Goal: Transaction & Acquisition: Subscribe to service/newsletter

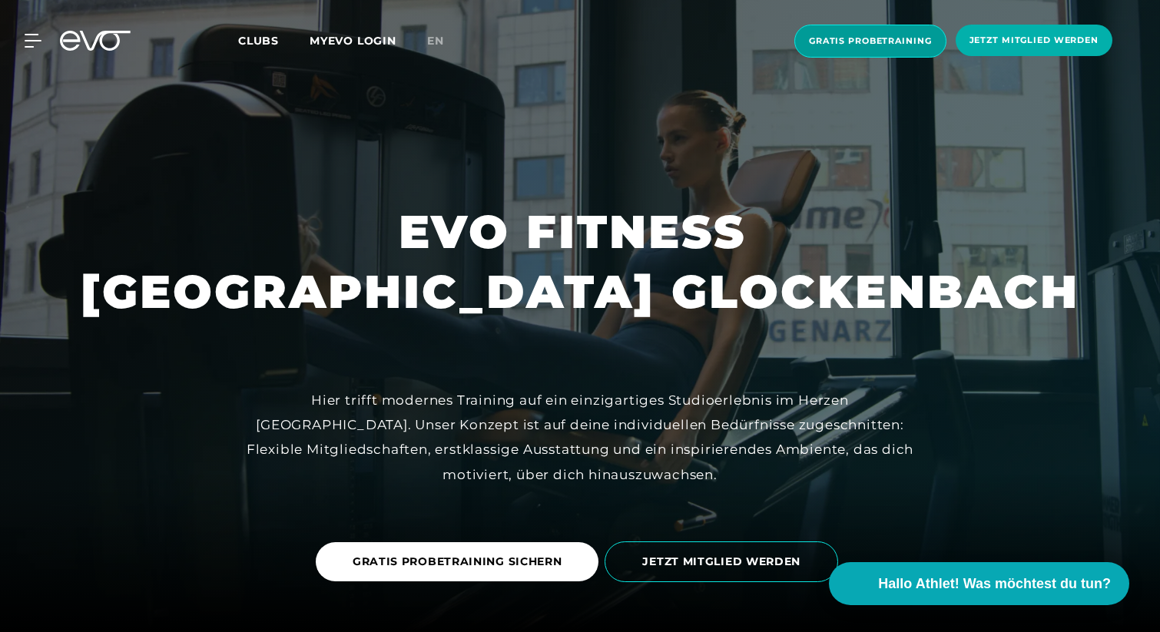
click at [872, 48] on span "Gratis Probetraining" at bounding box center [871, 41] width 152 height 33
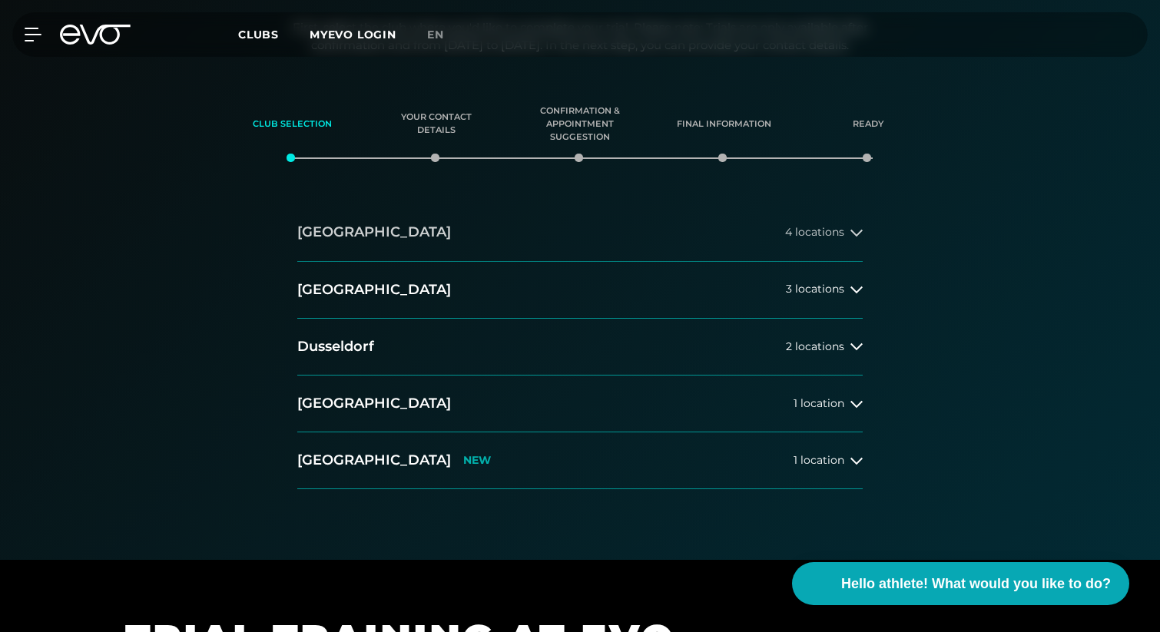
scroll to position [243, 0]
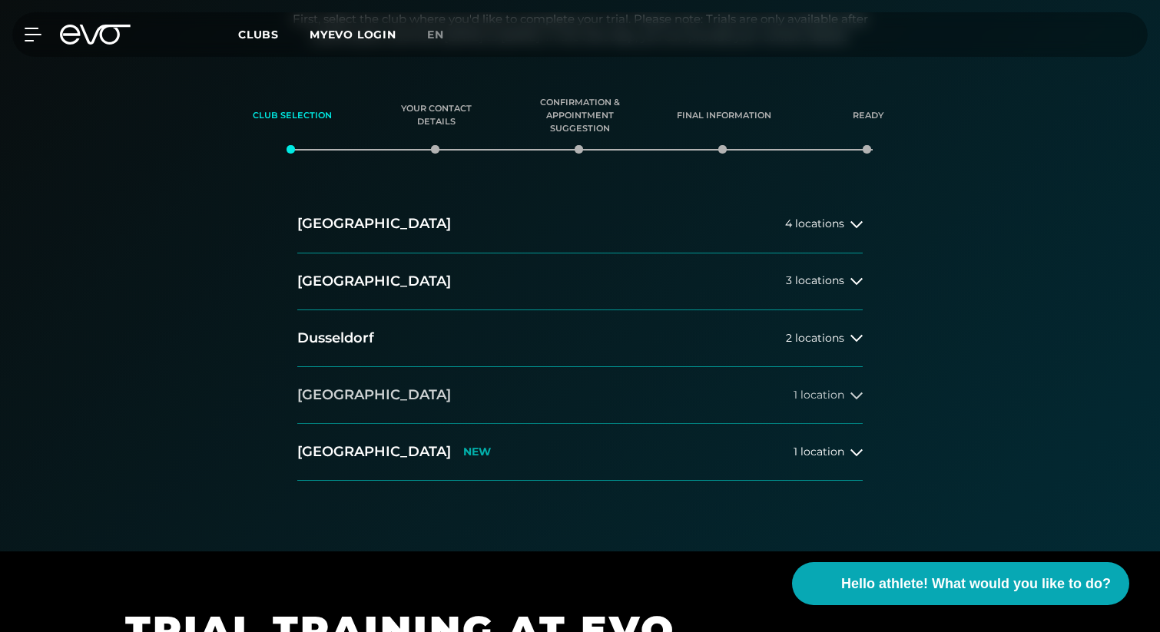
click at [378, 396] on button "[GEOGRAPHIC_DATA] 1 location" at bounding box center [580, 395] width 566 height 57
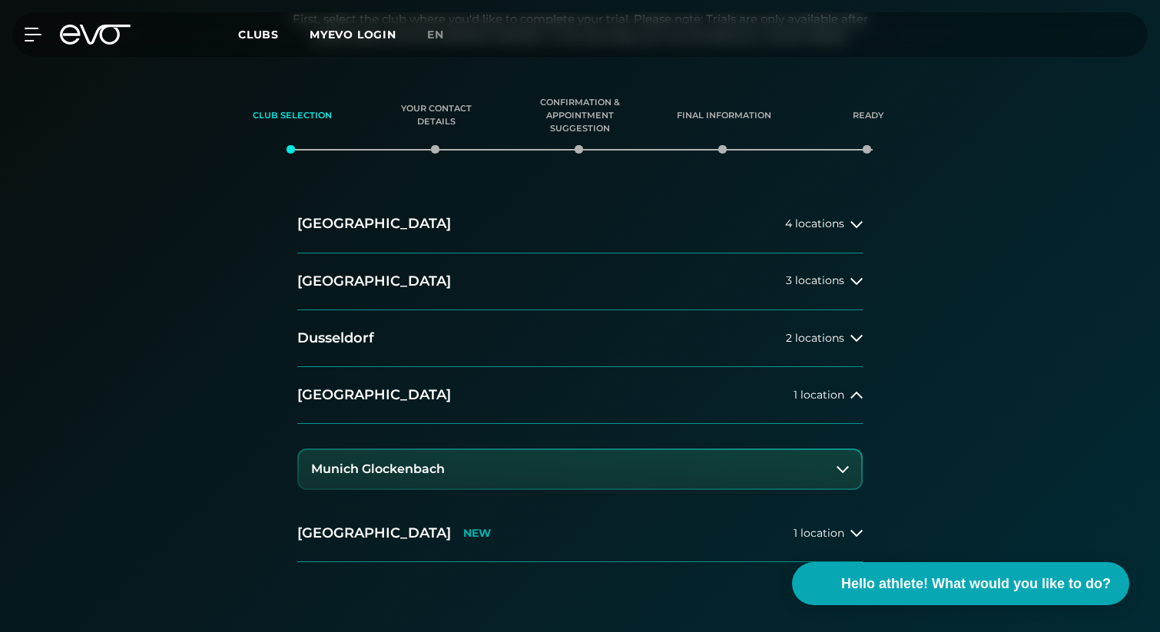
click at [391, 461] on button "Munich Glockenbach" at bounding box center [580, 469] width 563 height 38
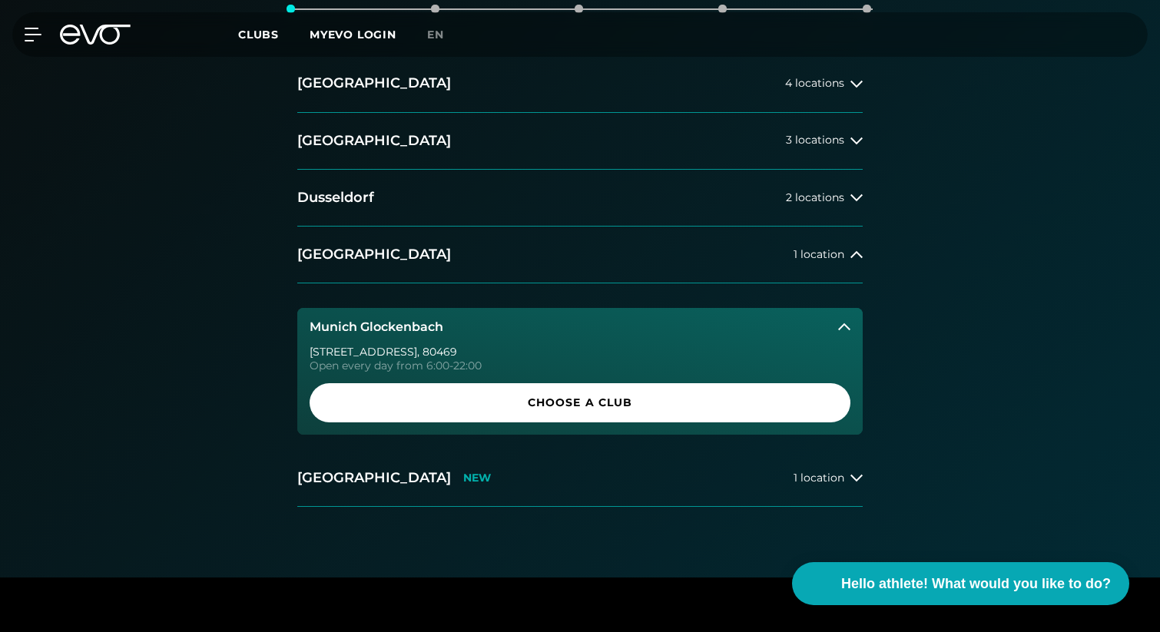
scroll to position [408, 0]
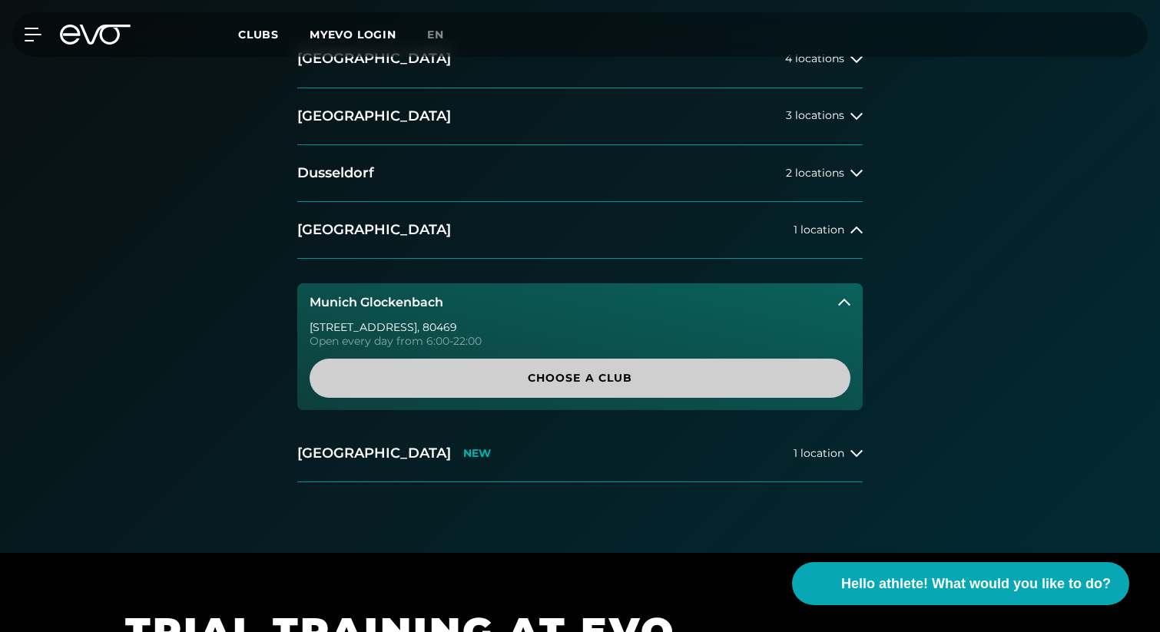
click at [525, 377] on span "Choose a club" at bounding box center [580, 378] width 467 height 16
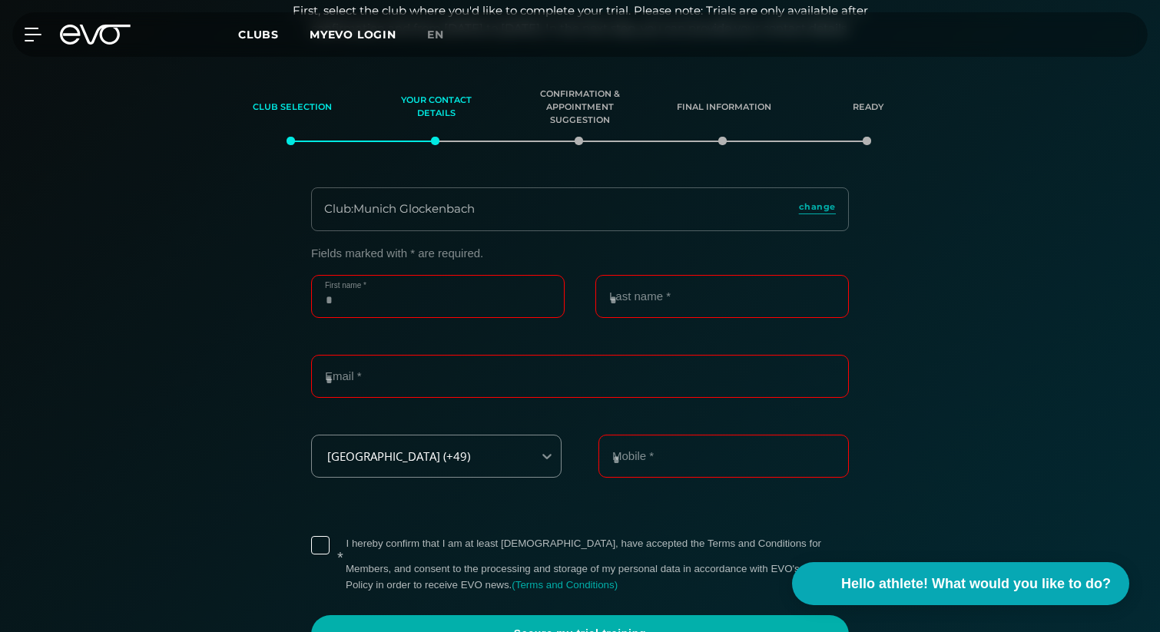
click at [431, 278] on input "First name *" at bounding box center [438, 296] width 254 height 43
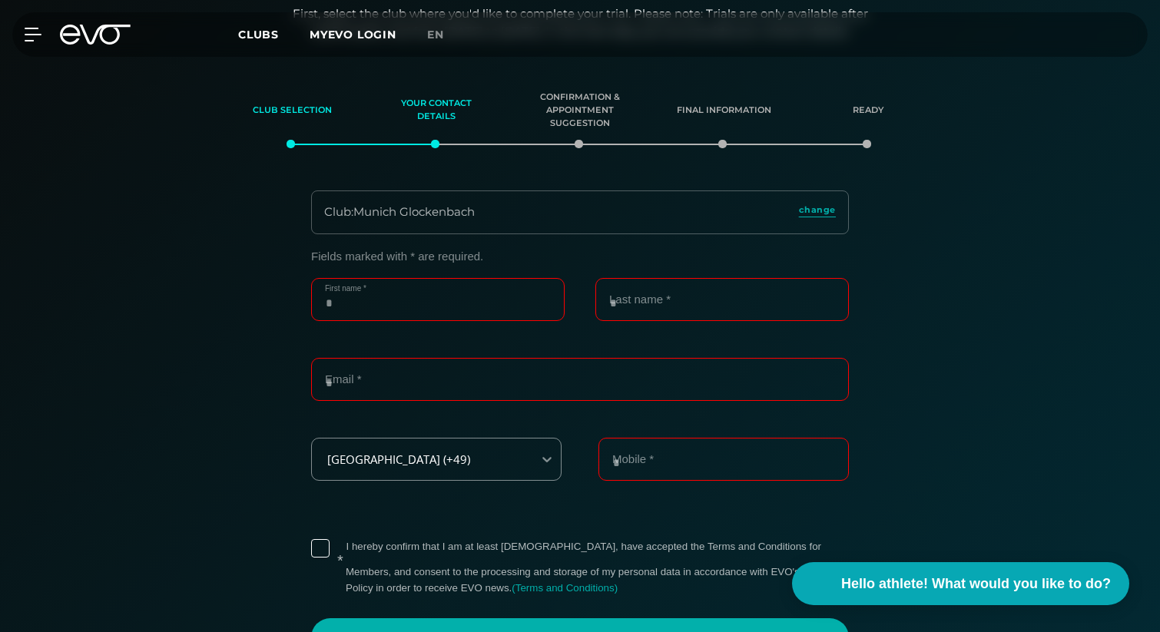
scroll to position [247, 0]
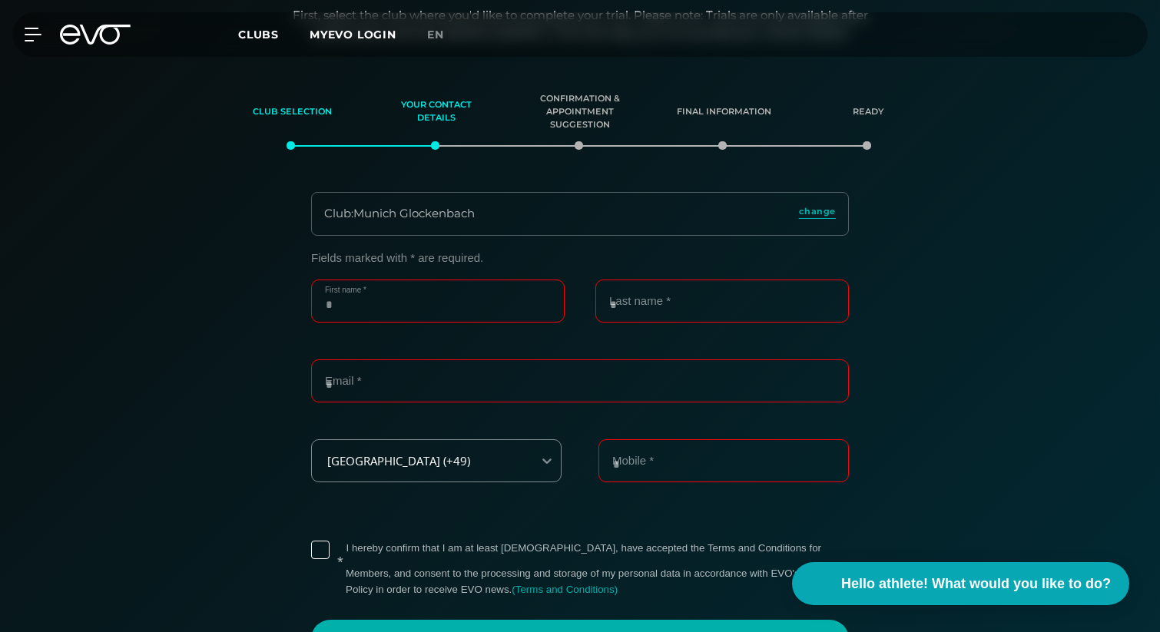
type input "******"
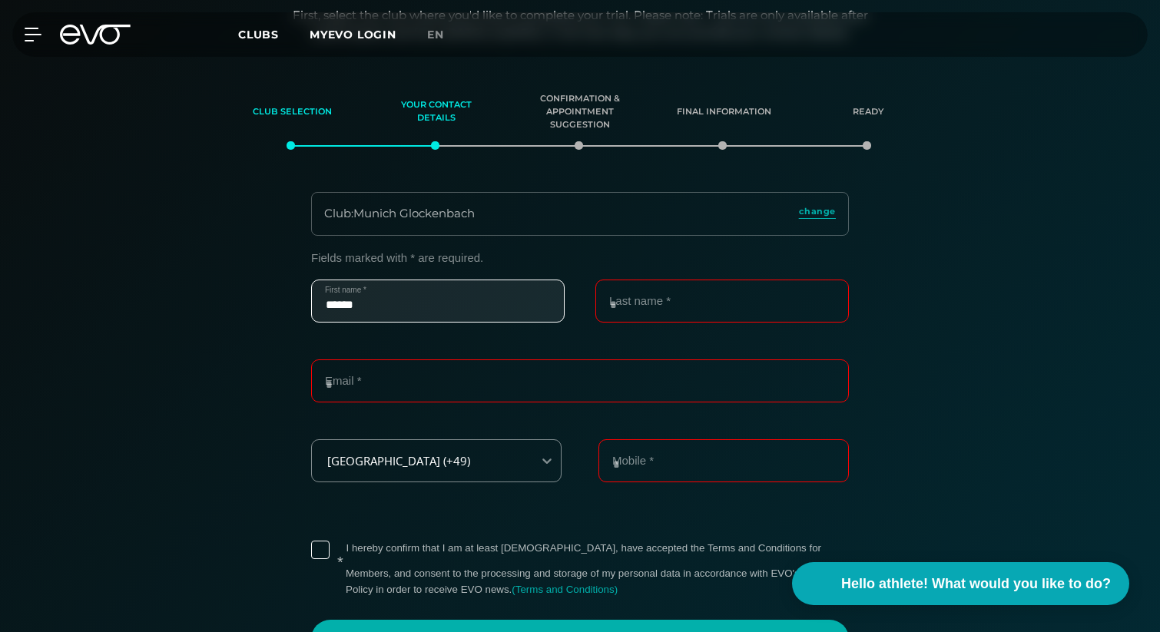
type input "******"
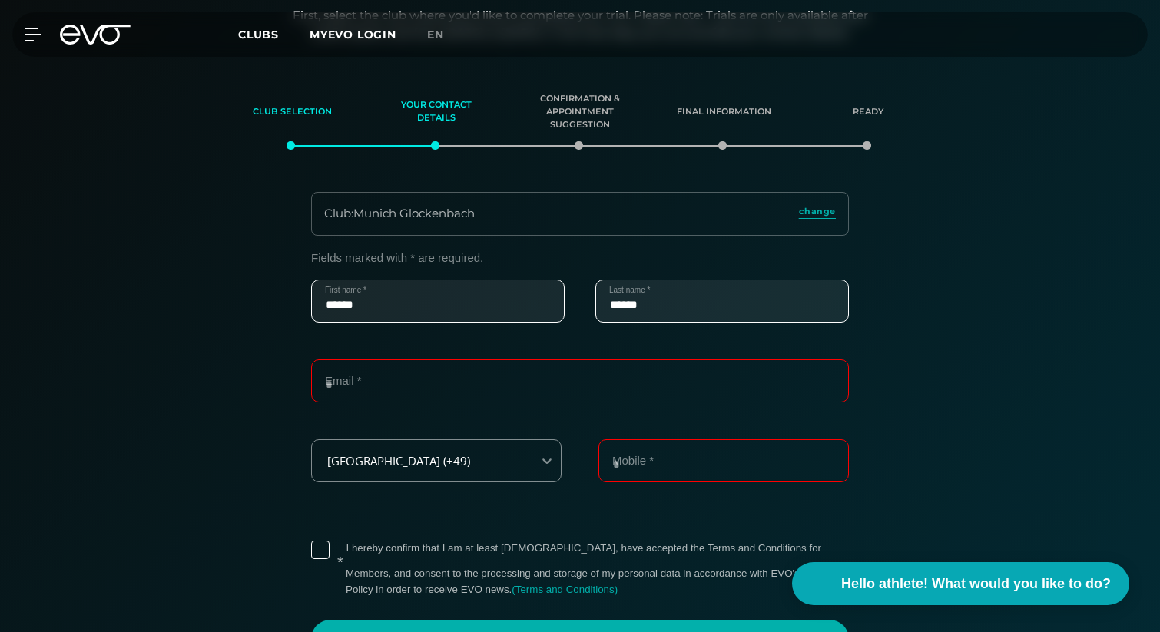
type input "**********"
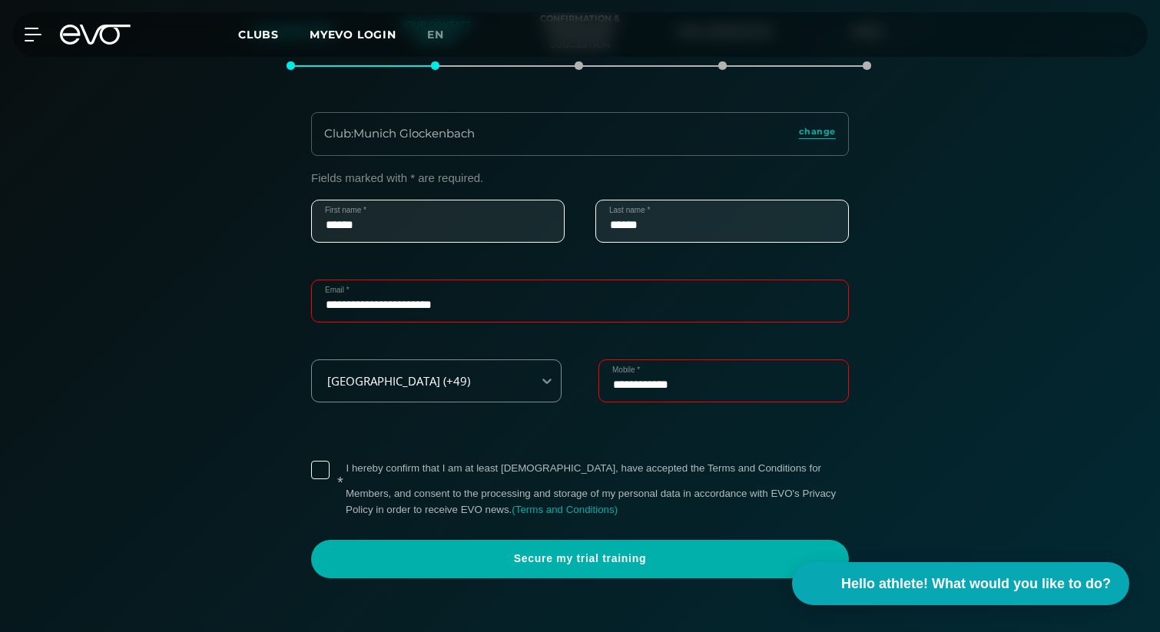
scroll to position [370, 0]
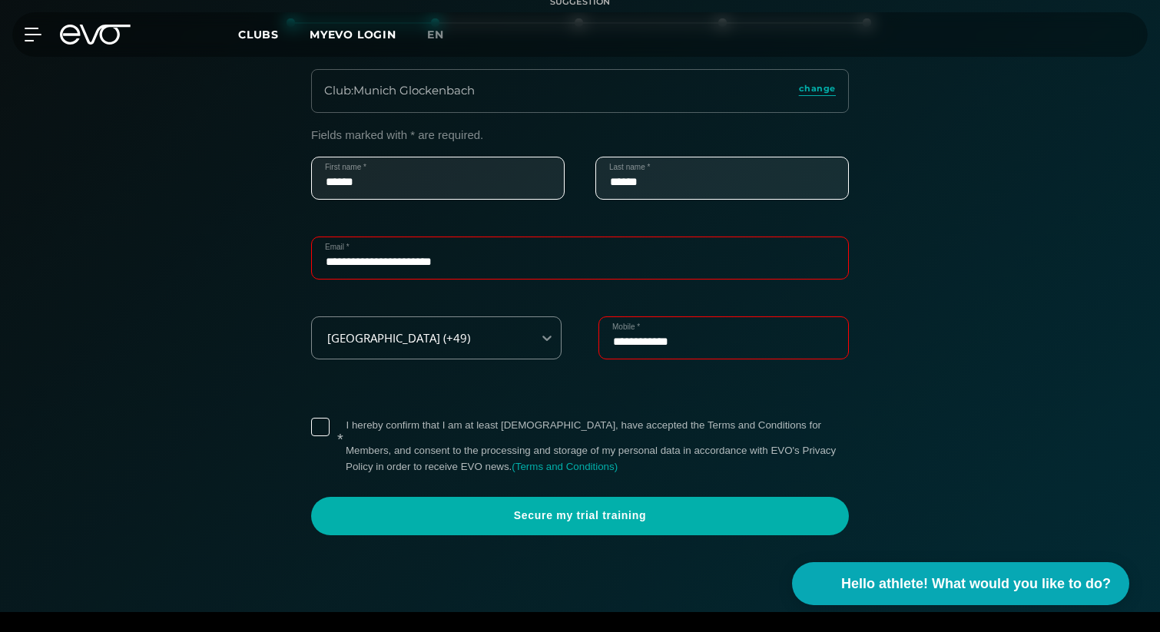
click at [346, 430] on label "* I hereby confirm that I am at least [DEMOGRAPHIC_DATA], have accepted the Ter…" at bounding box center [597, 446] width 503 height 57
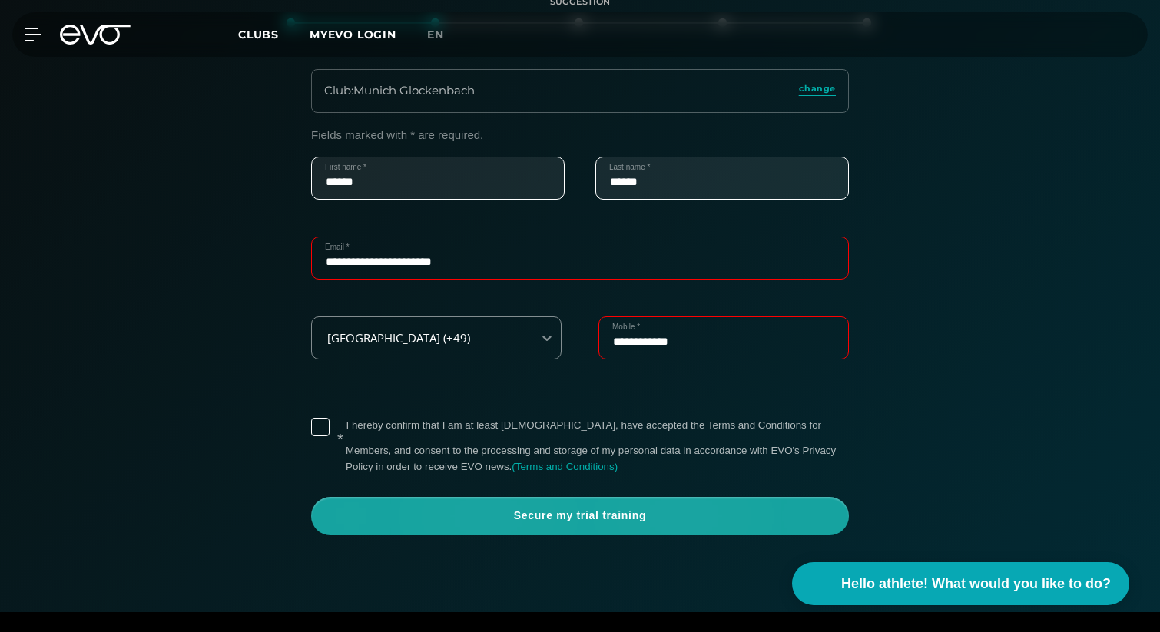
click at [594, 522] on font "Secure my trial training" at bounding box center [580, 516] width 132 height 12
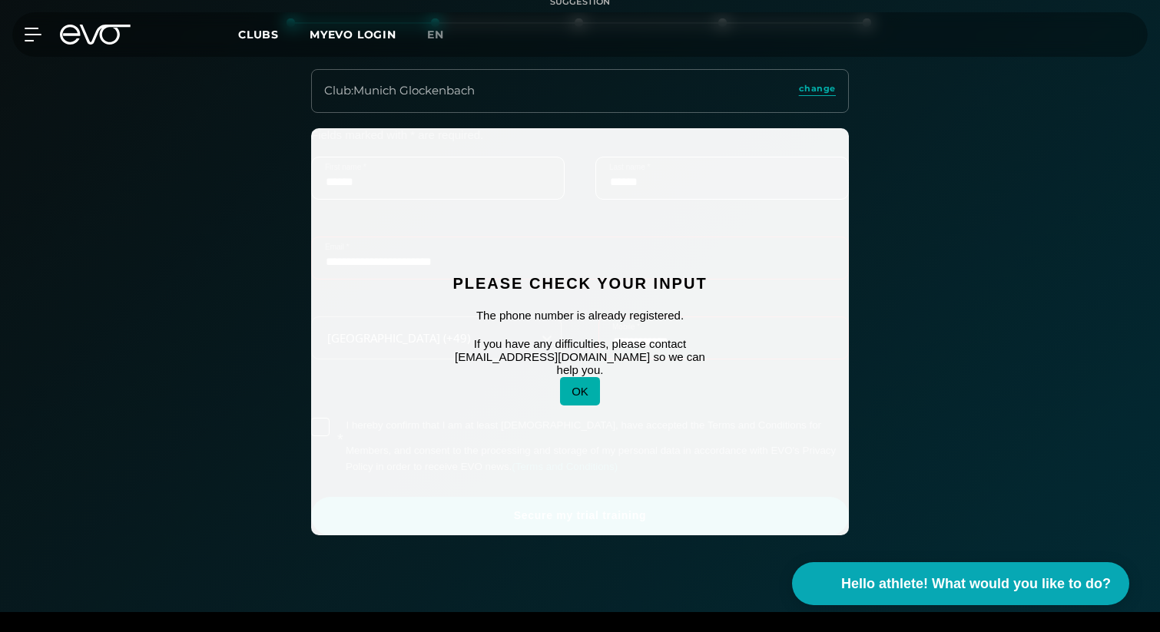
scroll to position [403, 0]
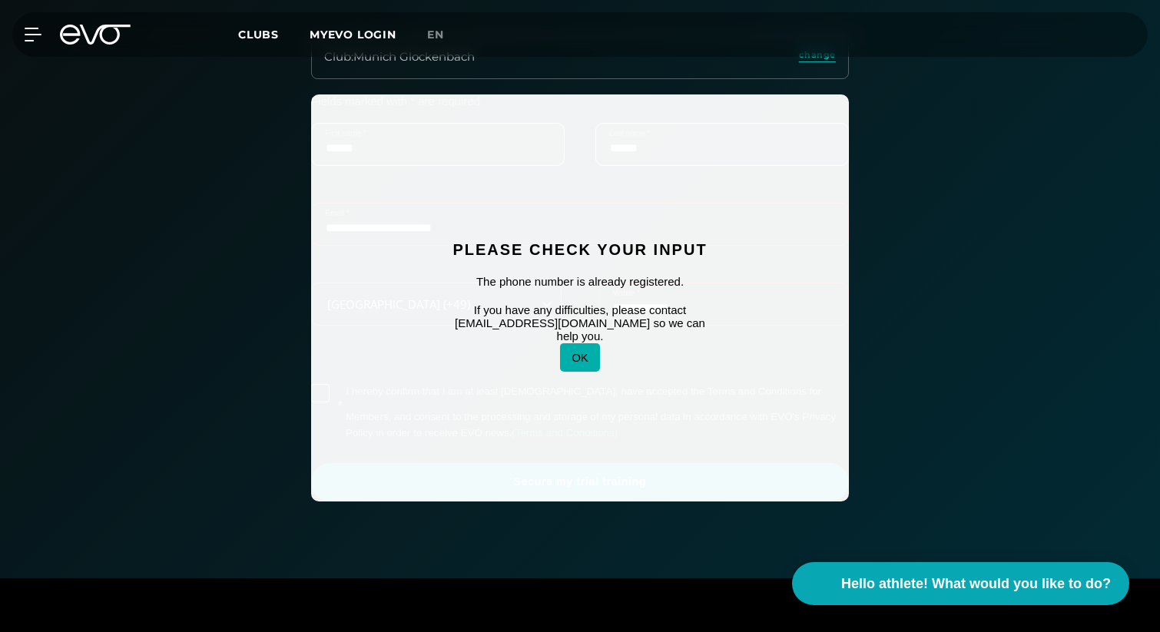
click at [573, 353] on font "OK" at bounding box center [580, 357] width 17 height 13
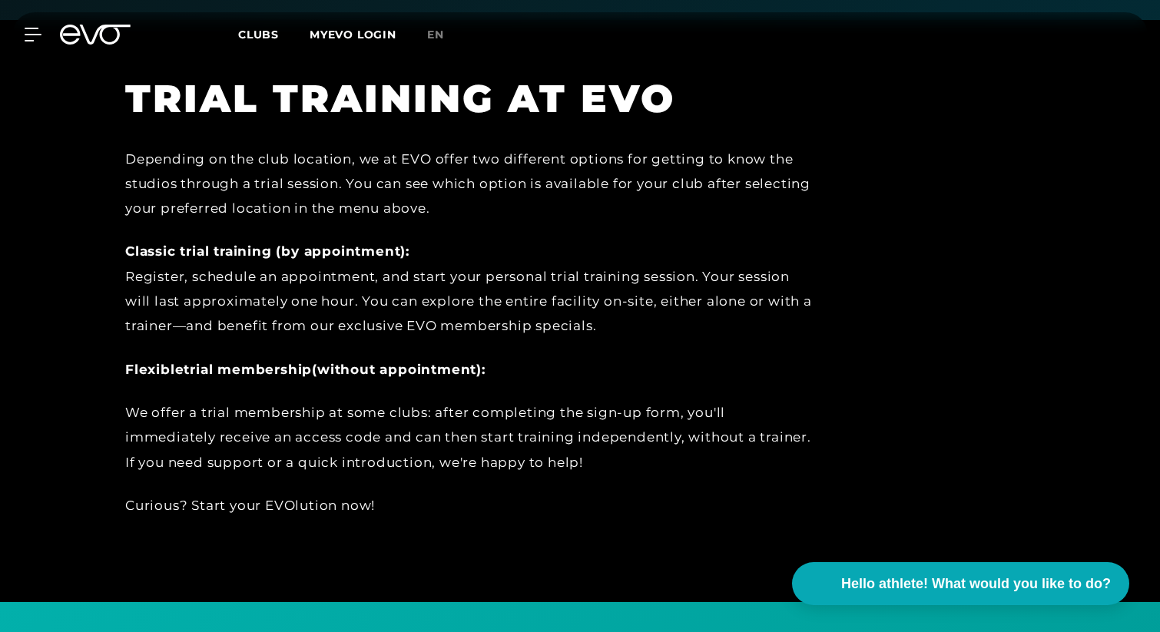
scroll to position [964, 0]
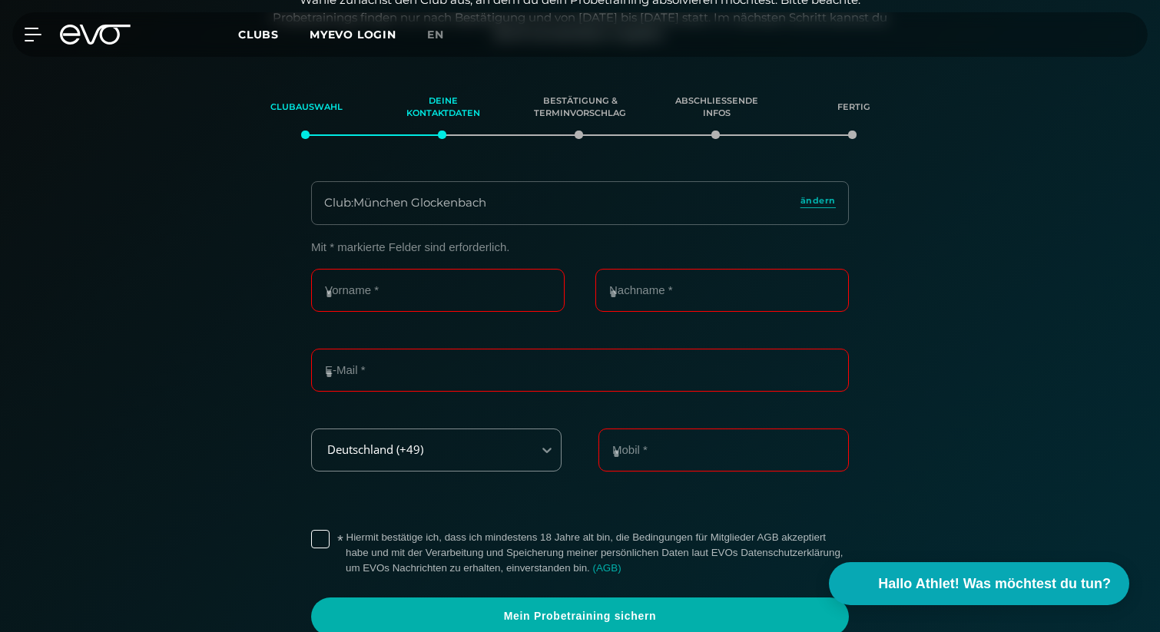
scroll to position [264, 0]
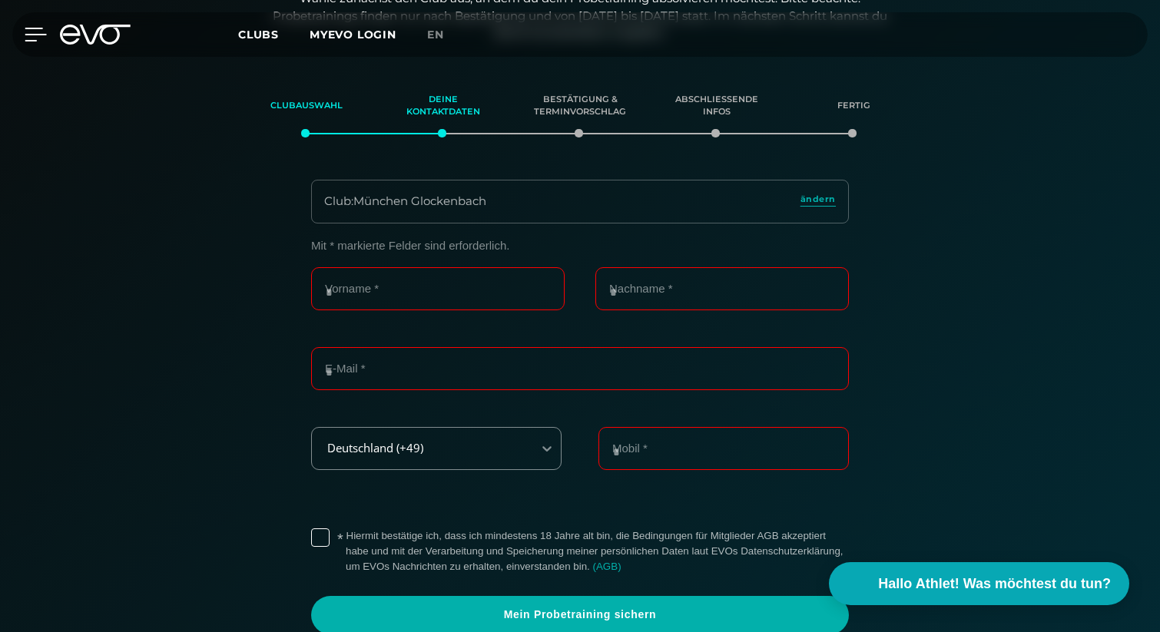
click at [32, 35] on icon at bounding box center [36, 34] width 22 height 12
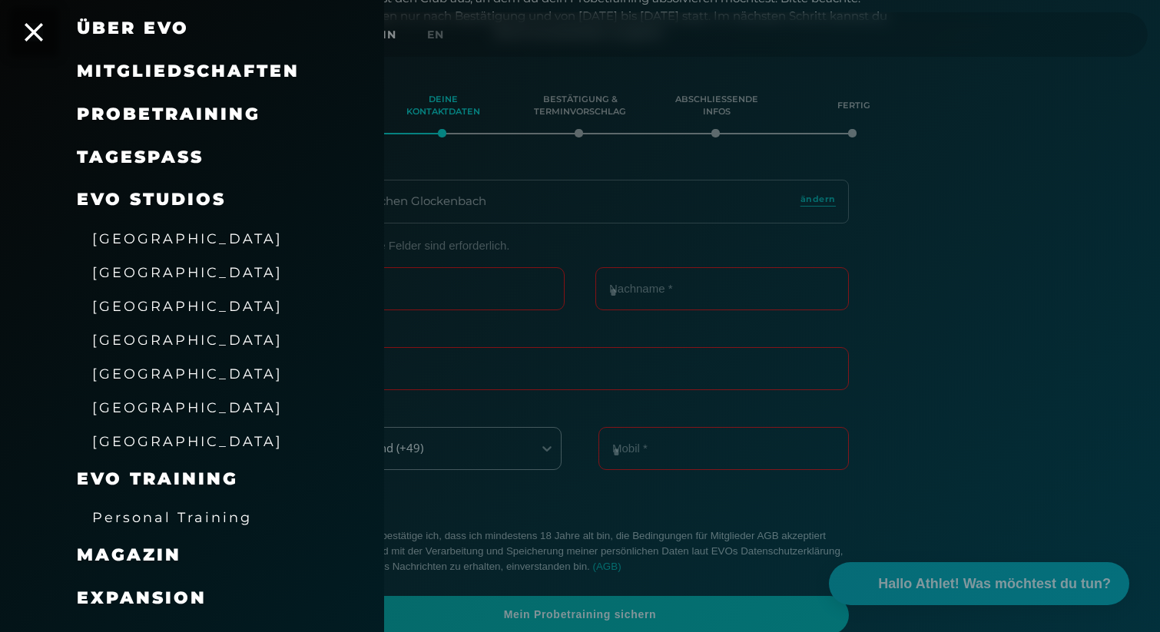
scroll to position [187, 0]
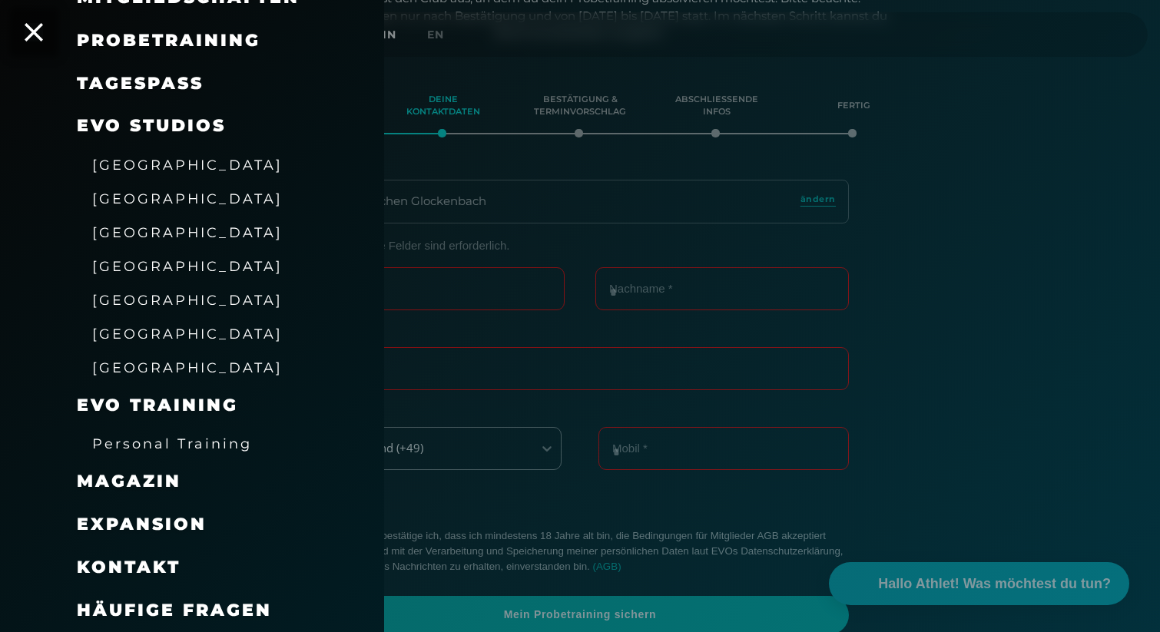
click at [151, 273] on span "[GEOGRAPHIC_DATA]" at bounding box center [187, 266] width 191 height 16
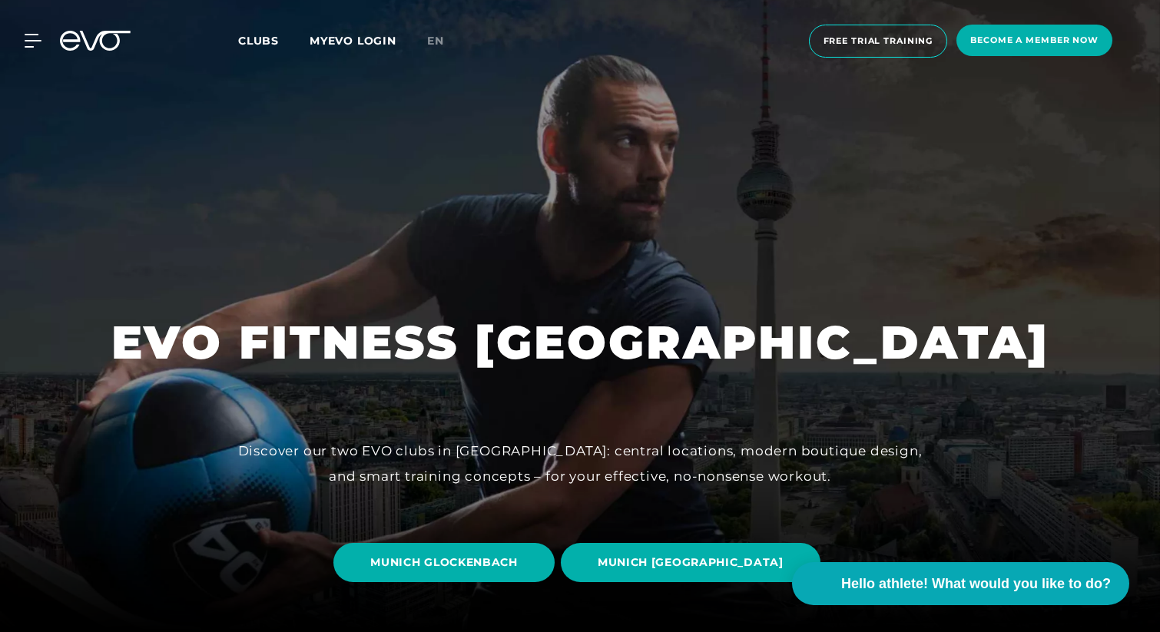
click at [577, 172] on div at bounding box center [580, 316] width 1160 height 632
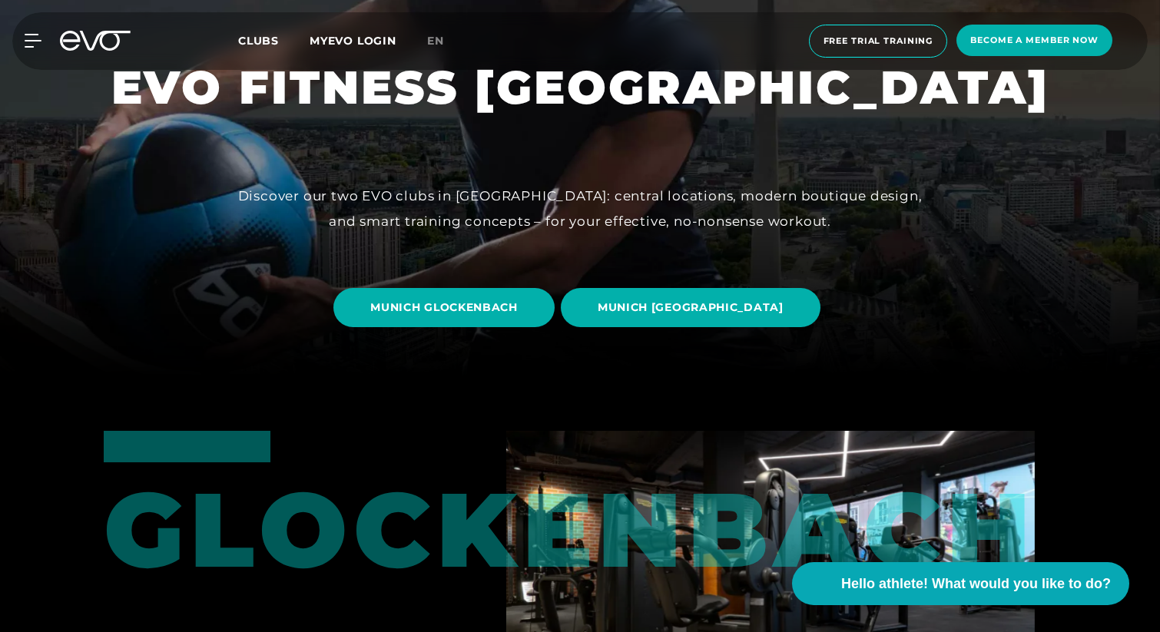
scroll to position [257, 0]
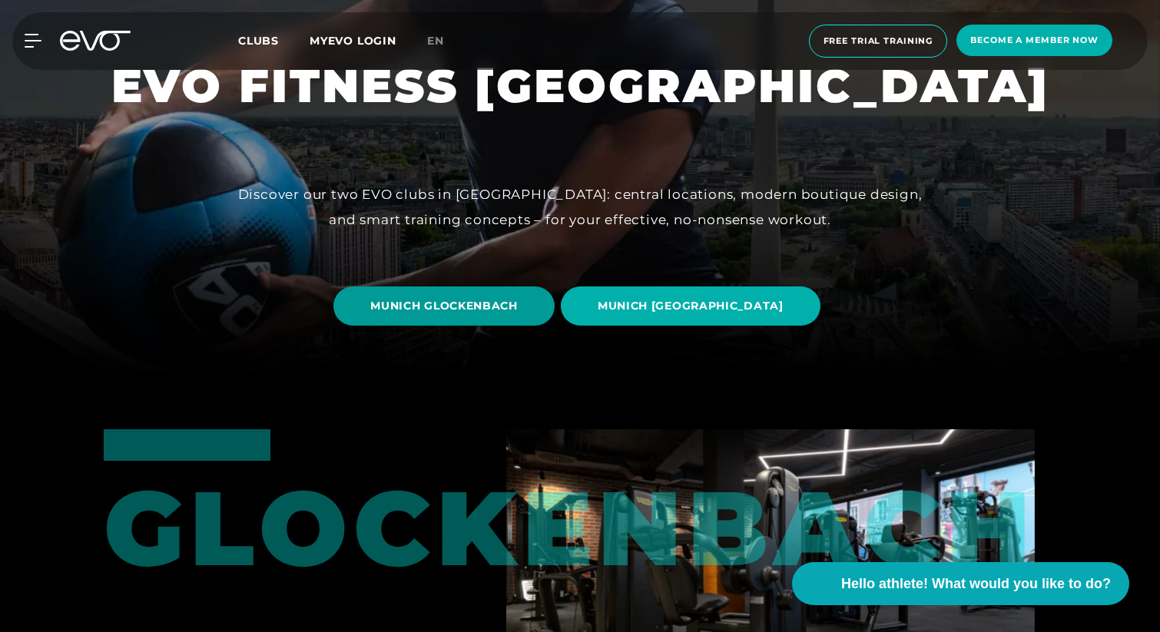
click at [480, 300] on font "MUNICH GLOCKENBACH" at bounding box center [444, 306] width 148 height 14
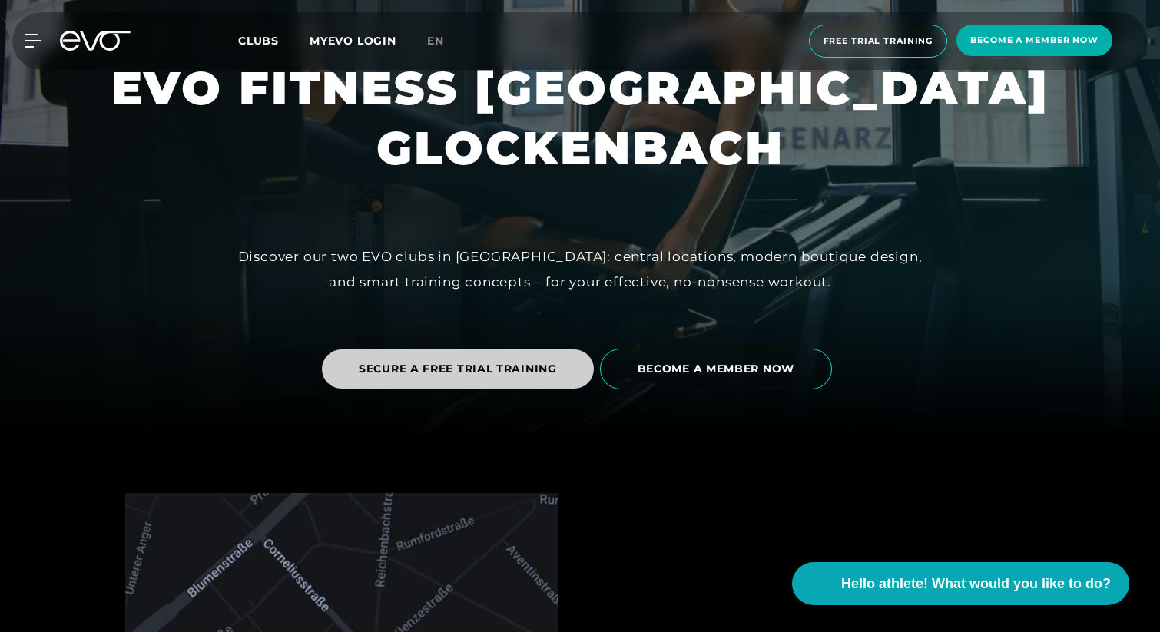
scroll to position [196, 0]
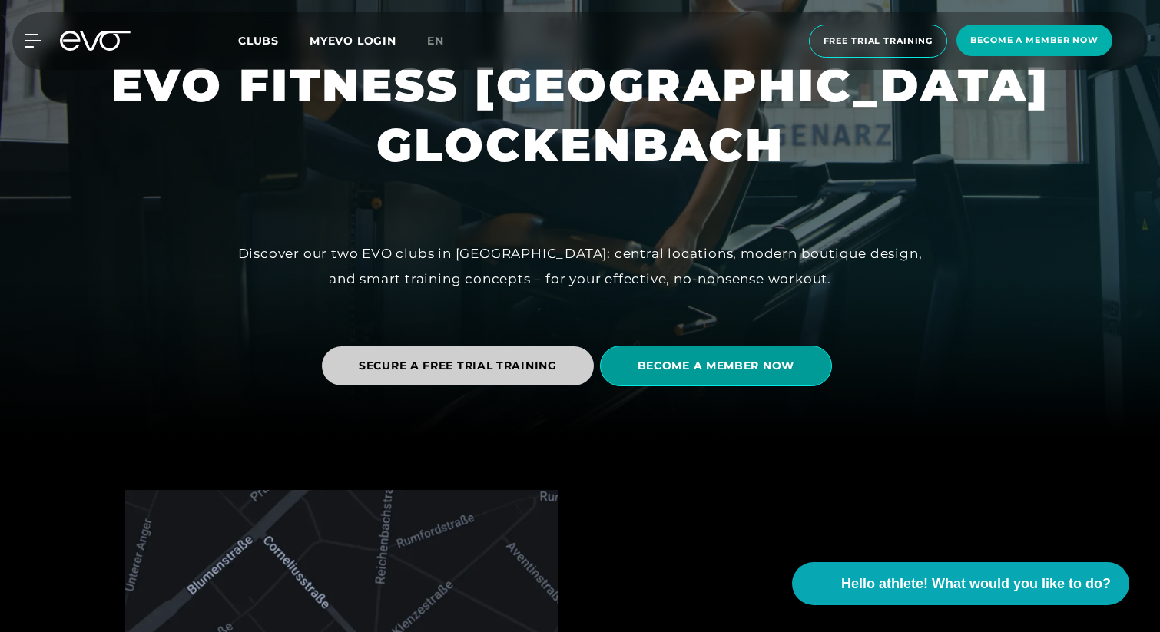
click at [769, 355] on span "BECOME A MEMBER NOW" at bounding box center [716, 366] width 232 height 41
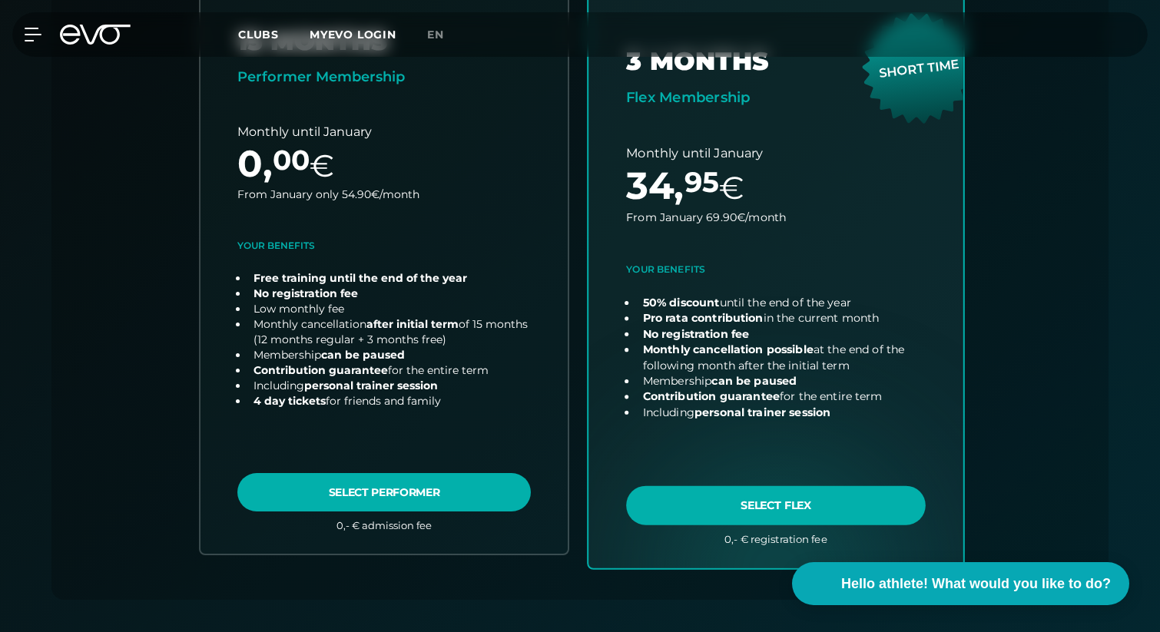
scroll to position [592, 0]
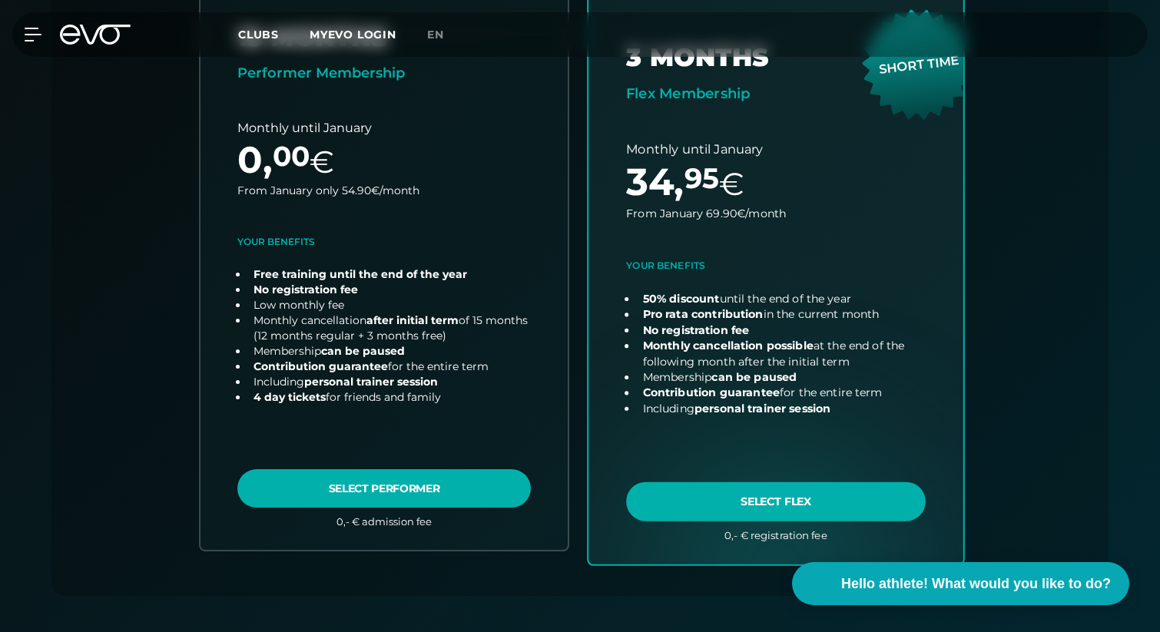
click at [758, 498] on link "choose plan" at bounding box center [776, 261] width 375 height 605
